Goal: Task Accomplishment & Management: Use online tool/utility

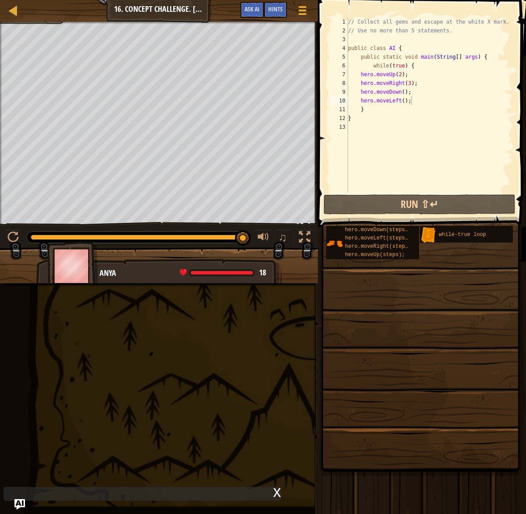
scroll to position [4, 0]
click at [8, 11] on div at bounding box center [13, 10] width 11 height 11
